Goal: Transaction & Acquisition: Purchase product/service

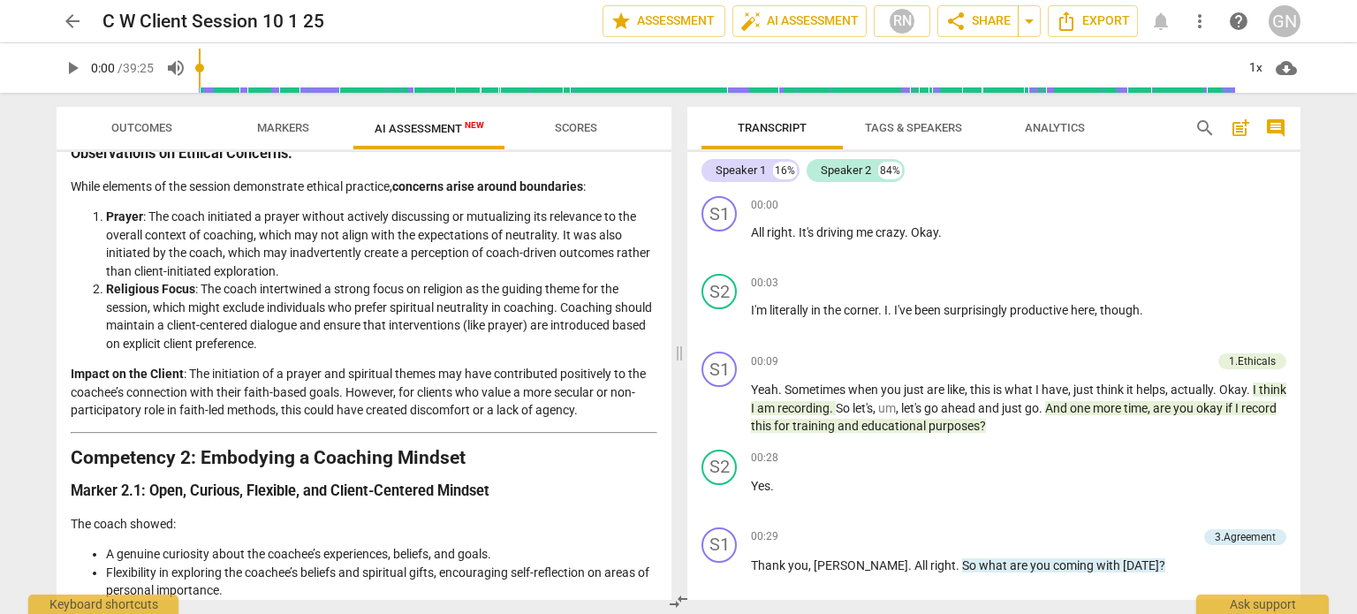
scroll to position [463, 0]
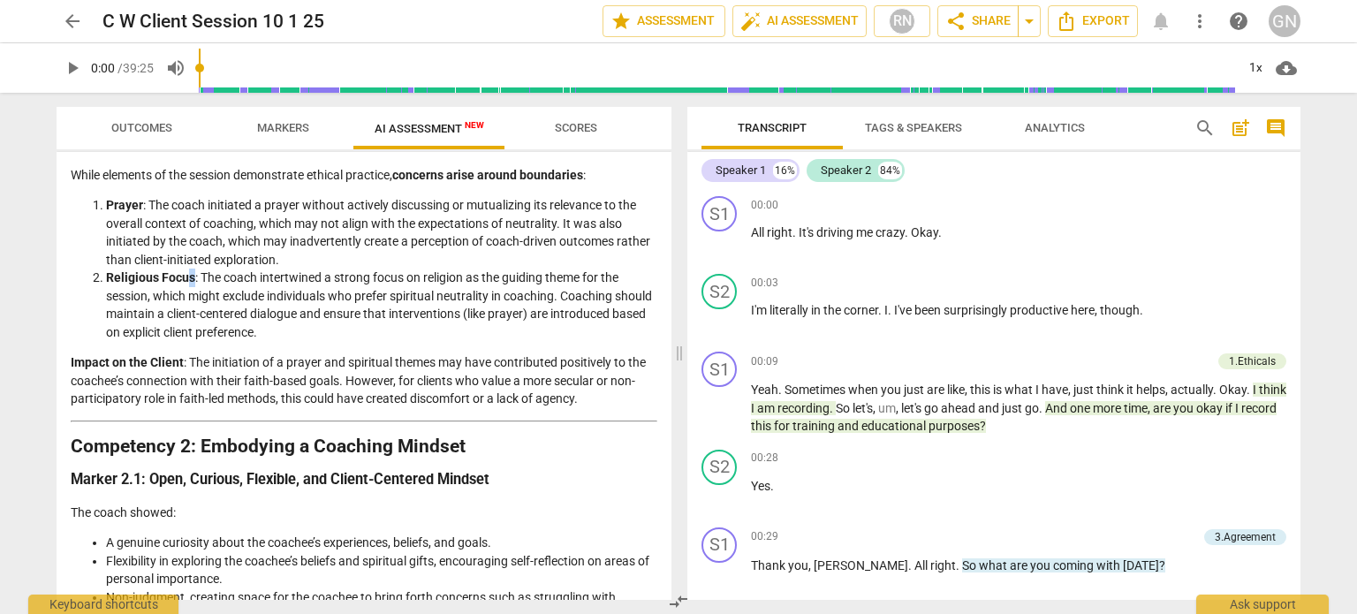
drag, startPoint x: 457, startPoint y: 238, endPoint x: 191, endPoint y: 272, distance: 268.1
click at [191, 272] on strong "Religious Focus" at bounding box center [150, 277] width 89 height 14
click at [326, 261] on li "Prayer : The coach initiated a prayer without actively discussing or mutualizin…" at bounding box center [381, 232] width 551 height 72
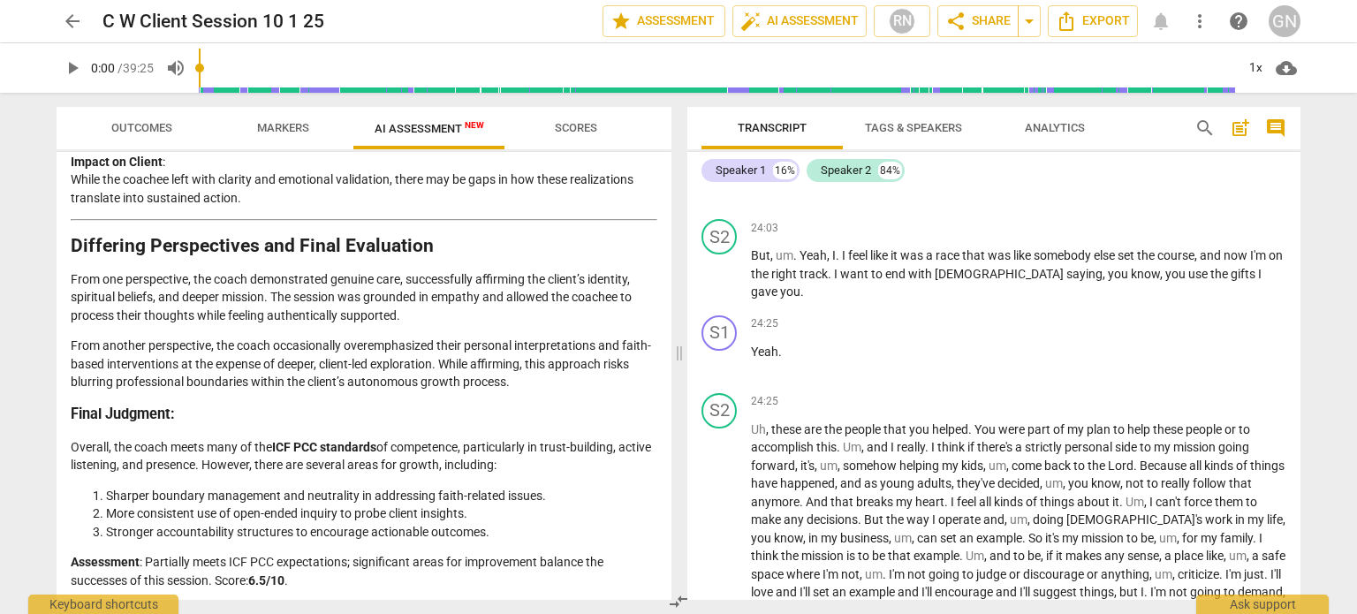
scroll to position [6302, 0]
click at [78, 21] on span "arrow_back" at bounding box center [72, 21] width 21 height 21
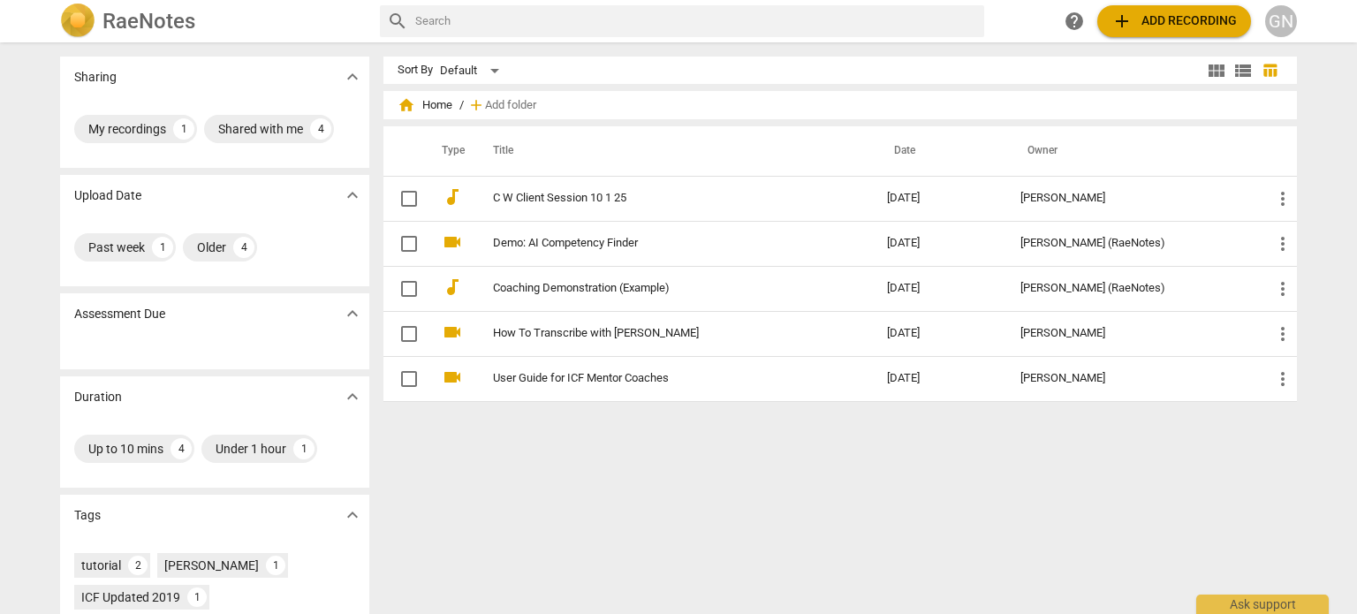
click at [1289, 23] on div "GN" at bounding box center [1281, 21] width 32 height 32
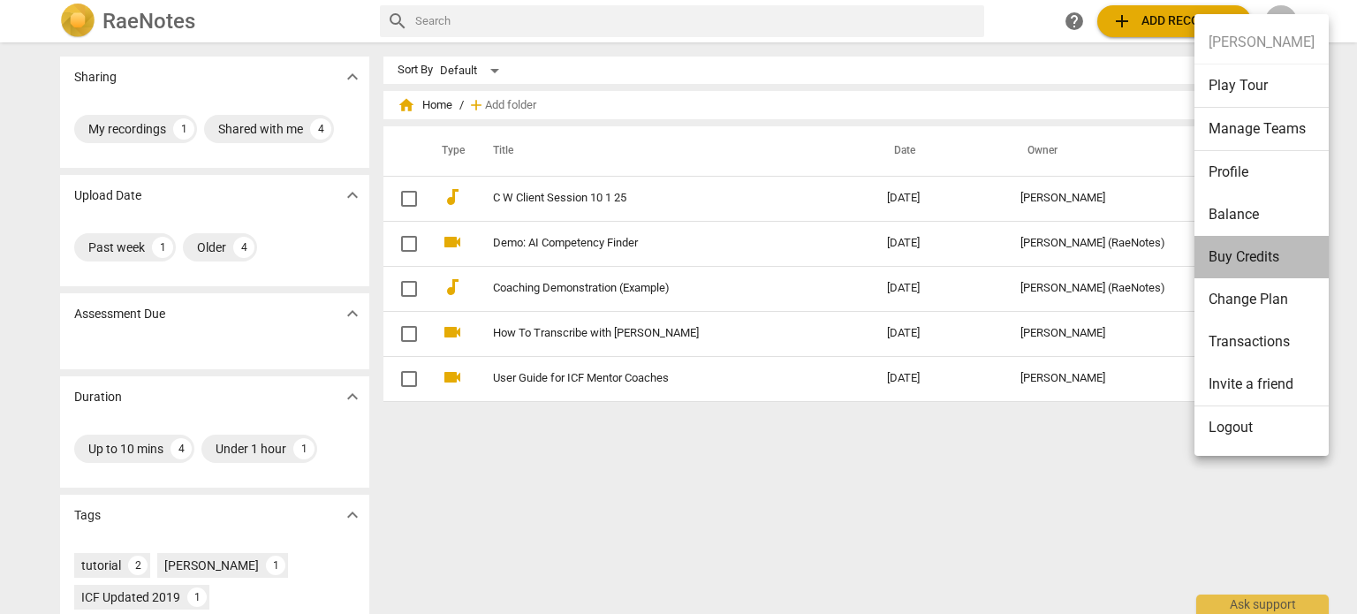
click at [1254, 258] on li "Buy Credits" at bounding box center [1261, 257] width 134 height 42
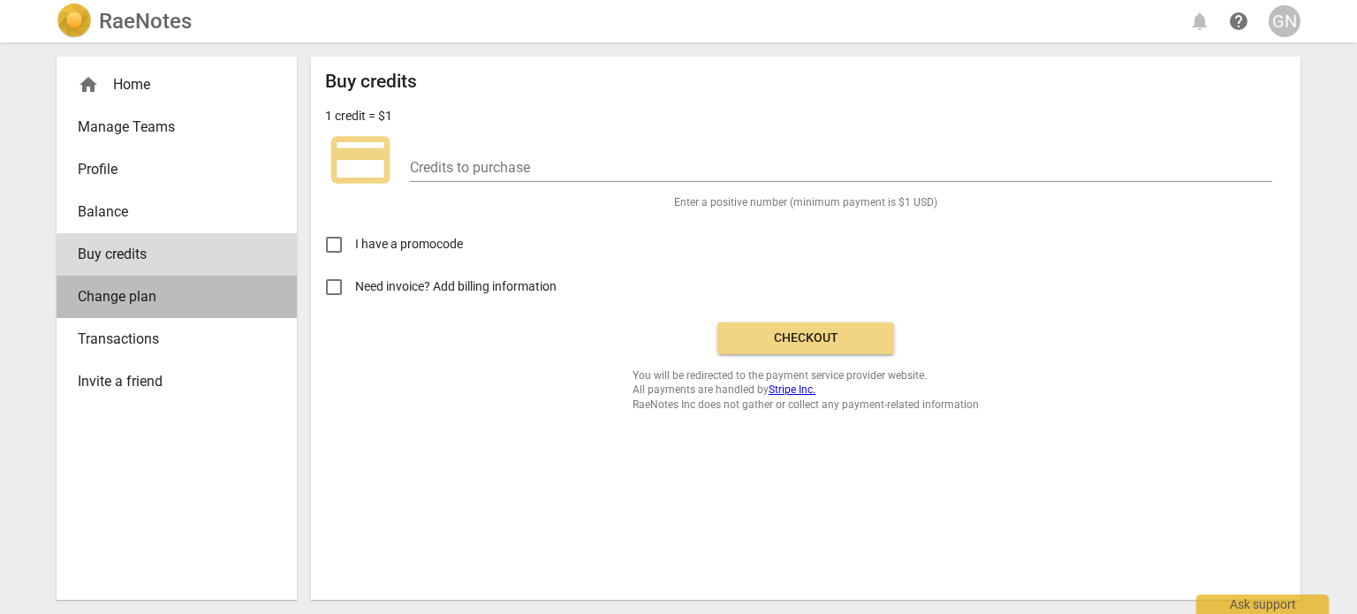
click at [155, 294] on span "Change plan" at bounding box center [170, 296] width 184 height 21
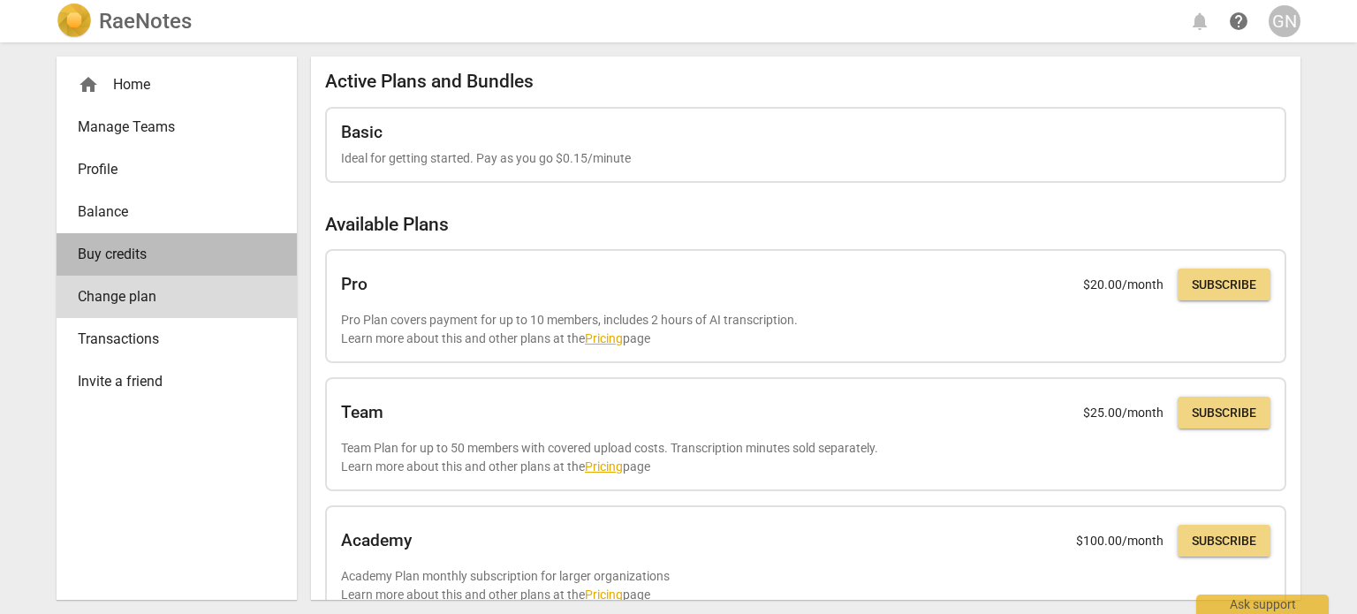
click at [154, 261] on span "Buy credits" at bounding box center [170, 254] width 184 height 21
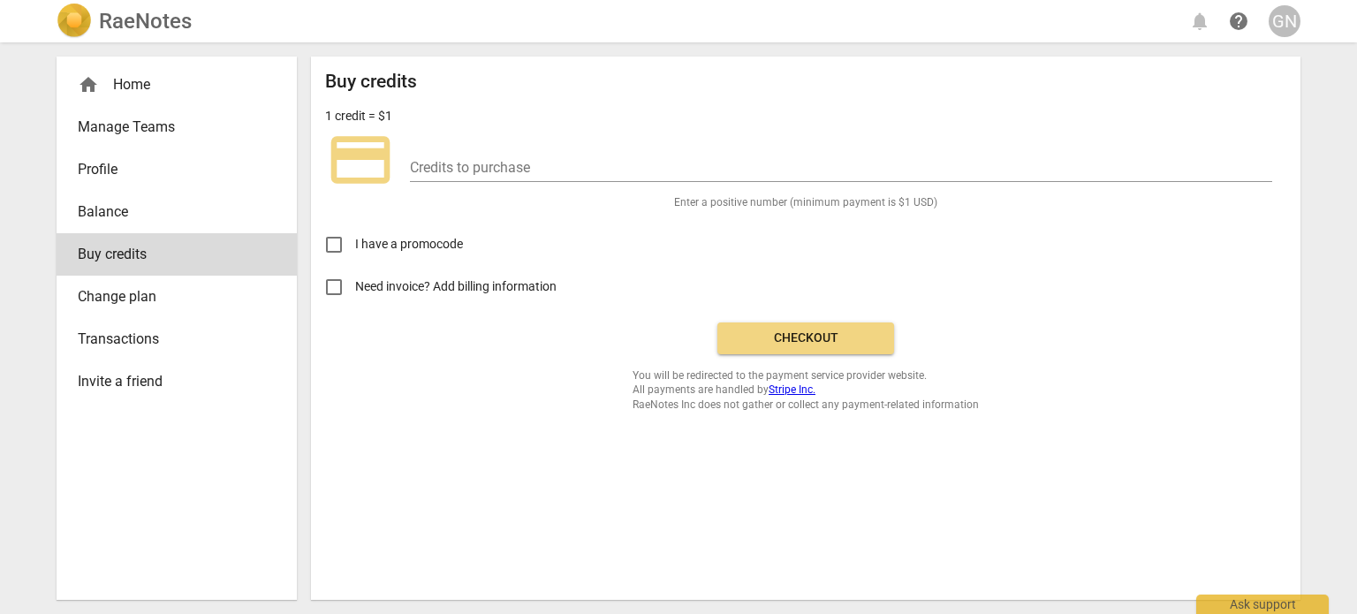
click at [123, 89] on div "home Home" at bounding box center [170, 84] width 184 height 21
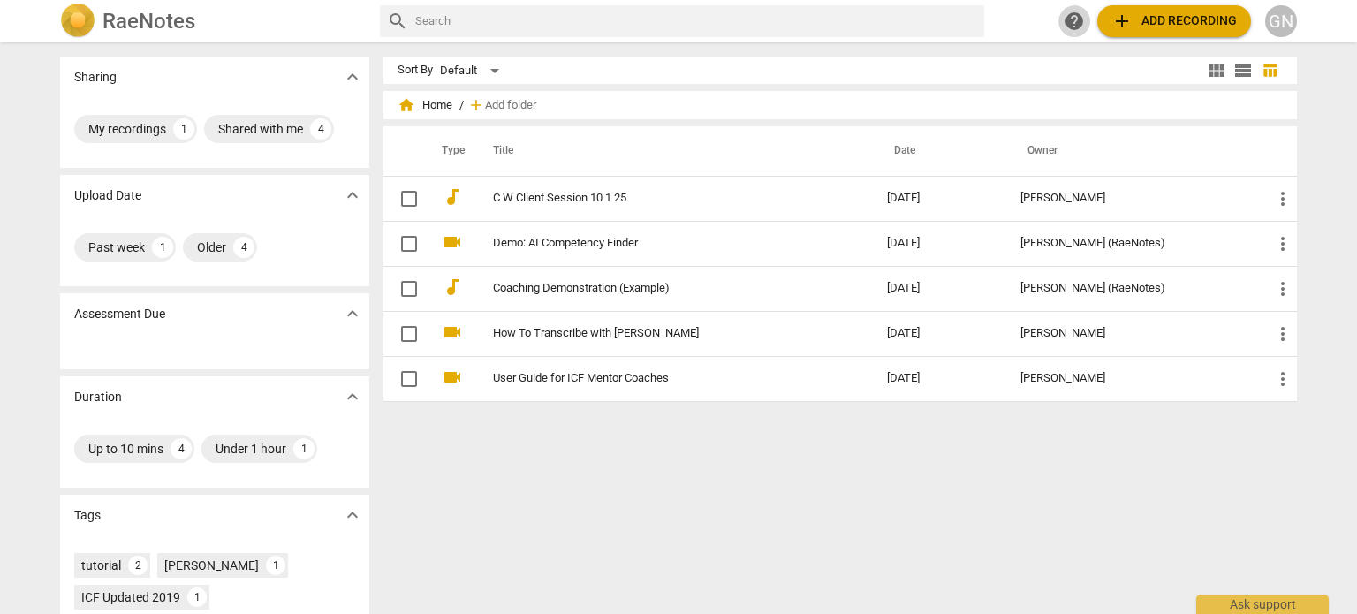
click at [1071, 24] on span "help" at bounding box center [1074, 21] width 21 height 21
